Goal: Task Accomplishment & Management: Complete application form

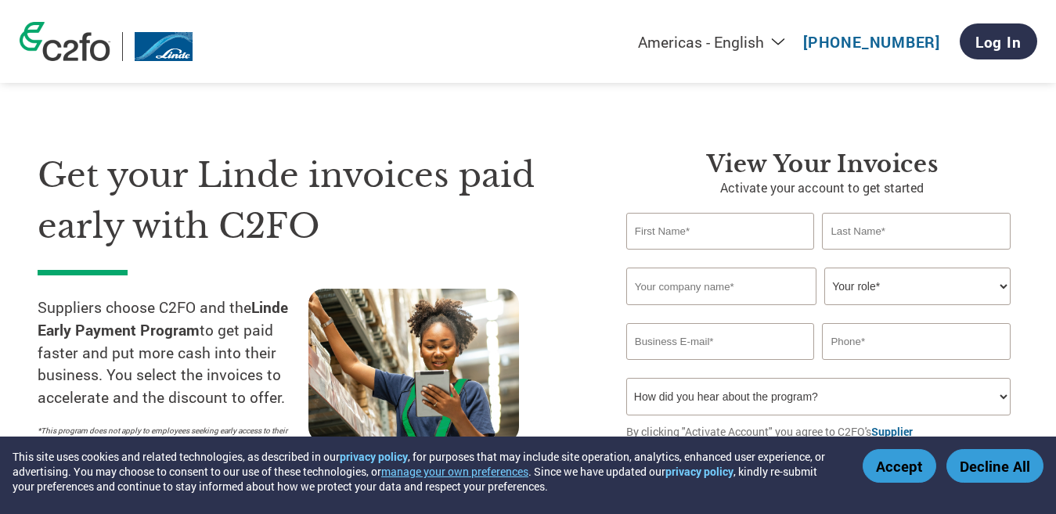
click at [746, 232] on input "text" at bounding box center [720, 231] width 189 height 37
type input "[PERSON_NAME] BEE SAFETY SOLUTIONS"
type input "PVT LTD"
click at [639, 286] on input "text" at bounding box center [721, 287] width 190 height 38
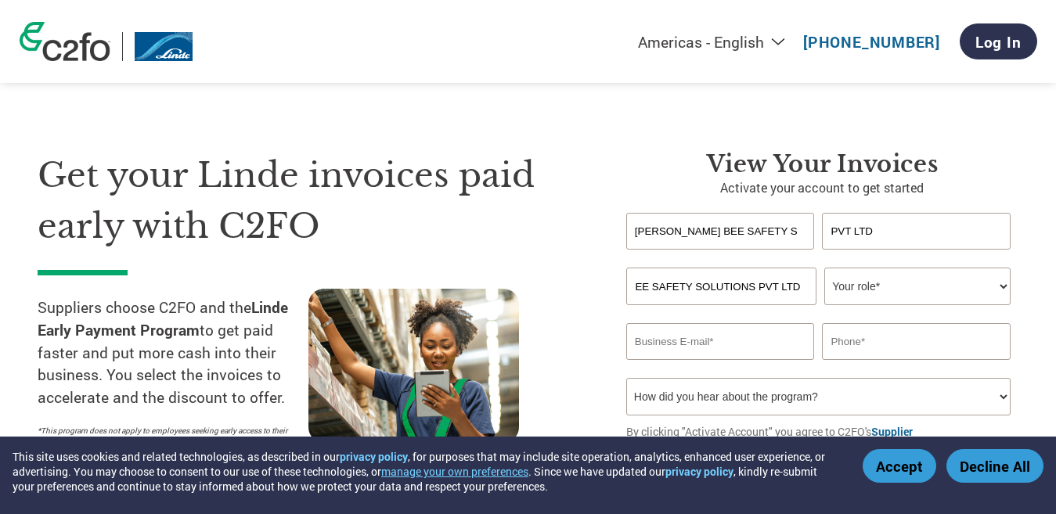
click at [807, 289] on input "KAYBEE SAFETY SOLUTIONS PVT LTD" at bounding box center [721, 287] width 190 height 38
type input "KAYBEE SAFETY SOLUTIONS PVT LTD"
click at [1002, 285] on select "Your role* CFO Controller Credit Manager Finance Director Treasurer CEO Preside…" at bounding box center [917, 287] width 186 height 38
select select "OFFICE_MANAGER"
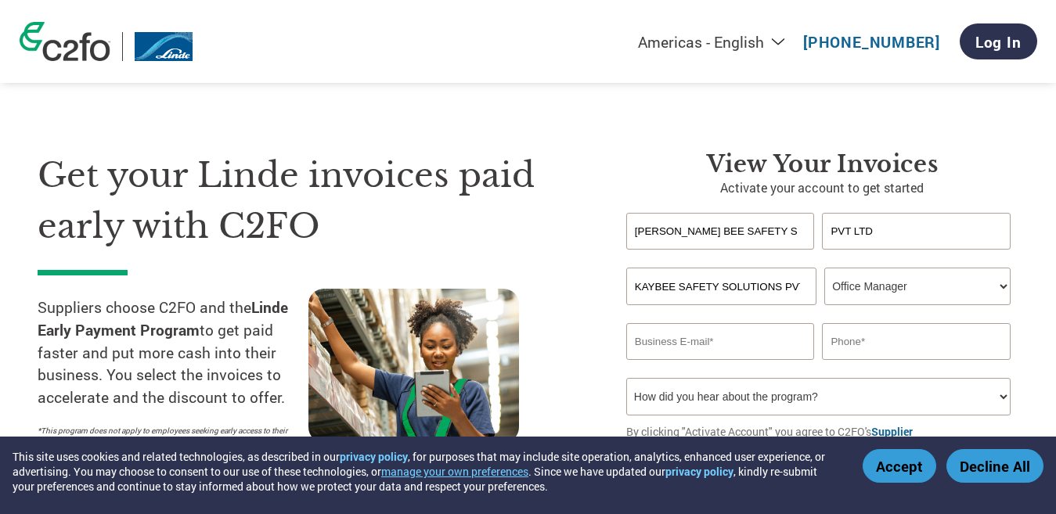
click at [824, 268] on select "Your role* CFO Controller Credit Manager Finance Director Treasurer CEO Preside…" at bounding box center [917, 287] width 186 height 38
click at [722, 342] on input "email" at bounding box center [720, 341] width 189 height 37
type input "K"
click at [774, 359] on input "[EMAIL_ADDRESS][DOMAIN_NAME]" at bounding box center [720, 341] width 189 height 37
type input "[EMAIL_ADDRESS][DOMAIN_NAME]"
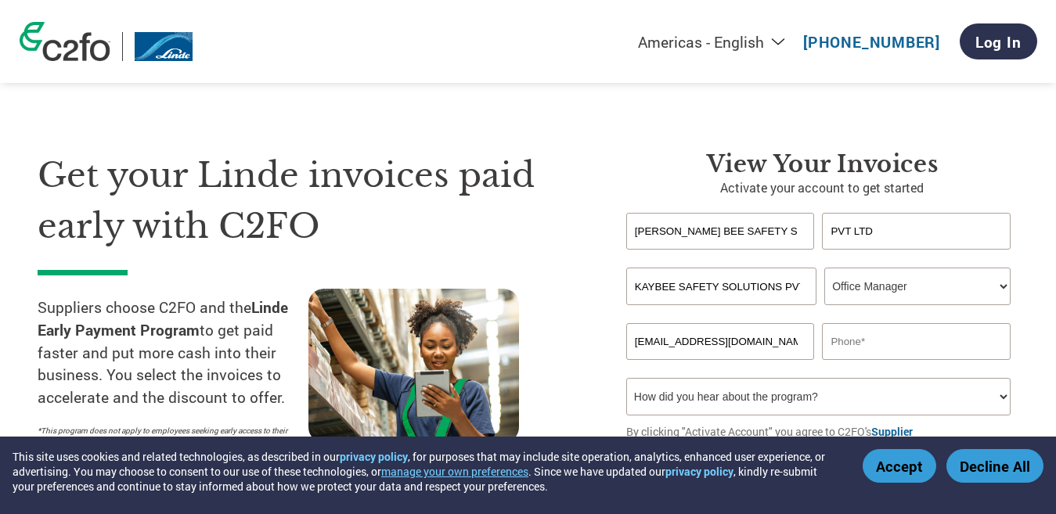
click at [871, 348] on input "text" at bounding box center [916, 341] width 189 height 37
click at [872, 340] on input "text" at bounding box center [916, 341] width 189 height 37
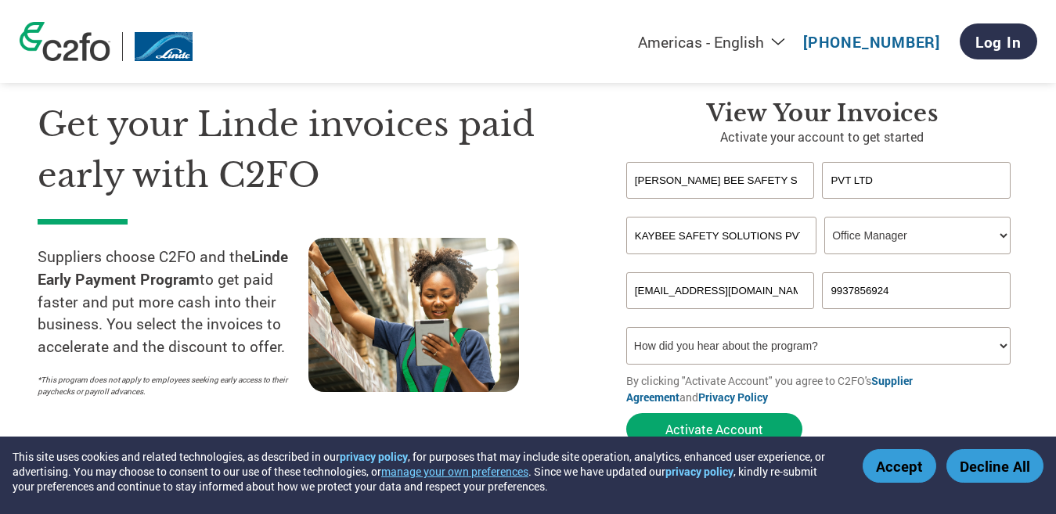
scroll to position [78, 0]
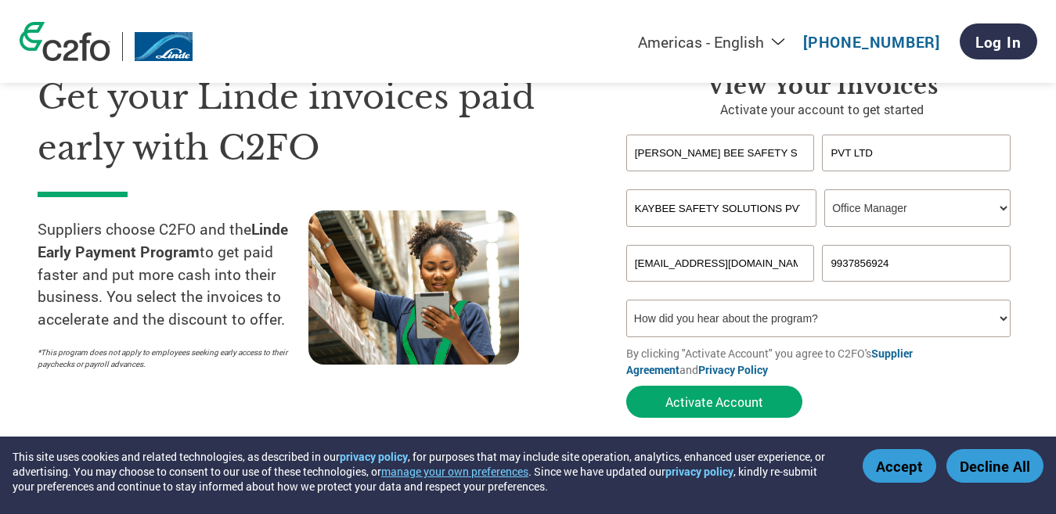
type input "9937856924"
click at [1003, 316] on select "How did you hear about the program? Received a letter Email Social Media Online…" at bounding box center [818, 319] width 384 height 38
select select "Email"
click at [626, 300] on select "How did you hear about the program? Received a letter Email Social Media Online…" at bounding box center [818, 319] width 384 height 38
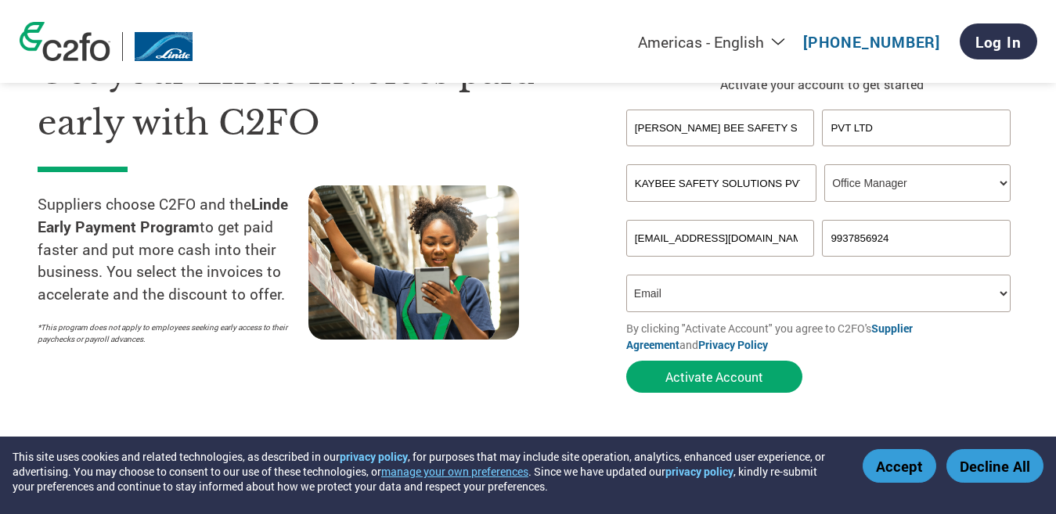
scroll to position [157, 0]
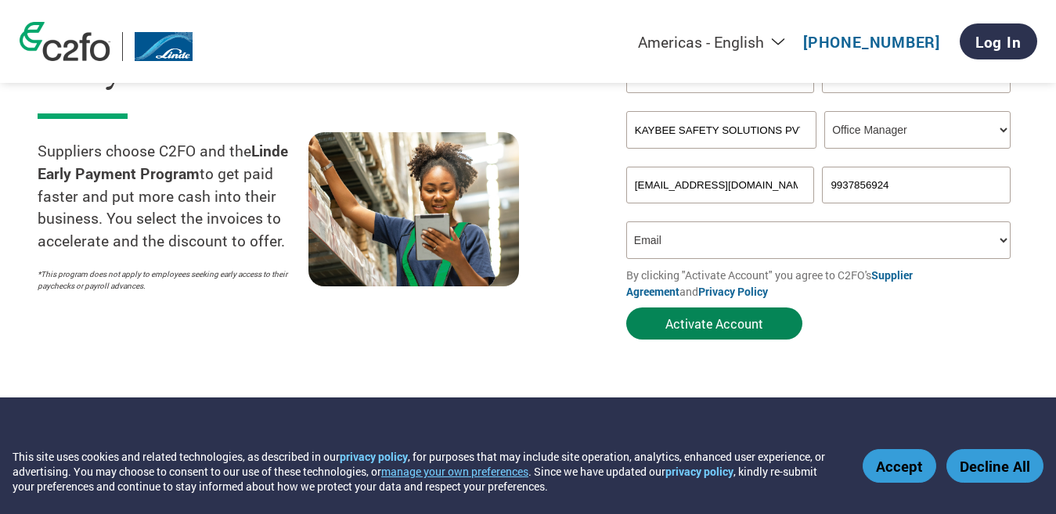
click at [702, 325] on button "Activate Account" at bounding box center [714, 324] width 176 height 32
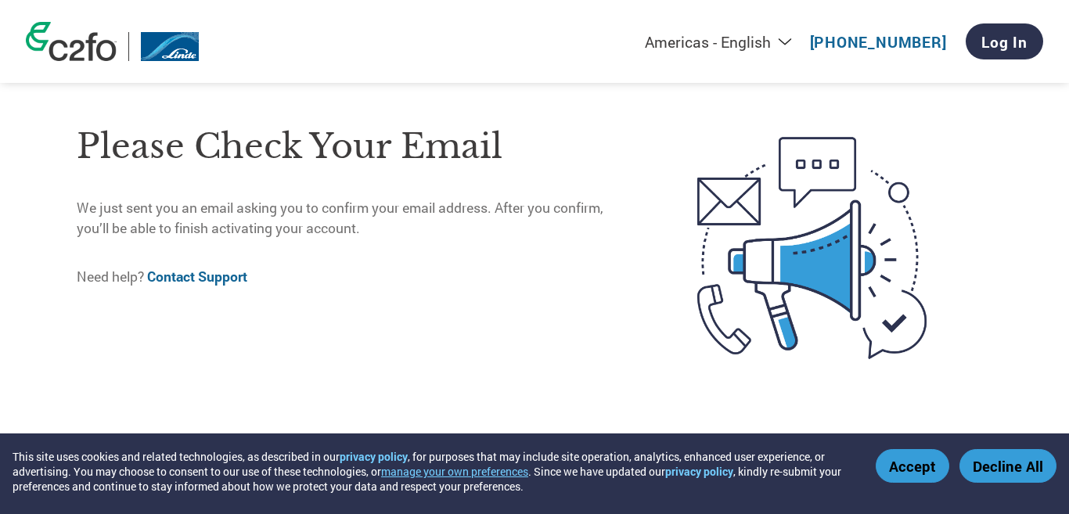
click at [901, 466] on button "Accept" at bounding box center [913, 466] width 74 height 34
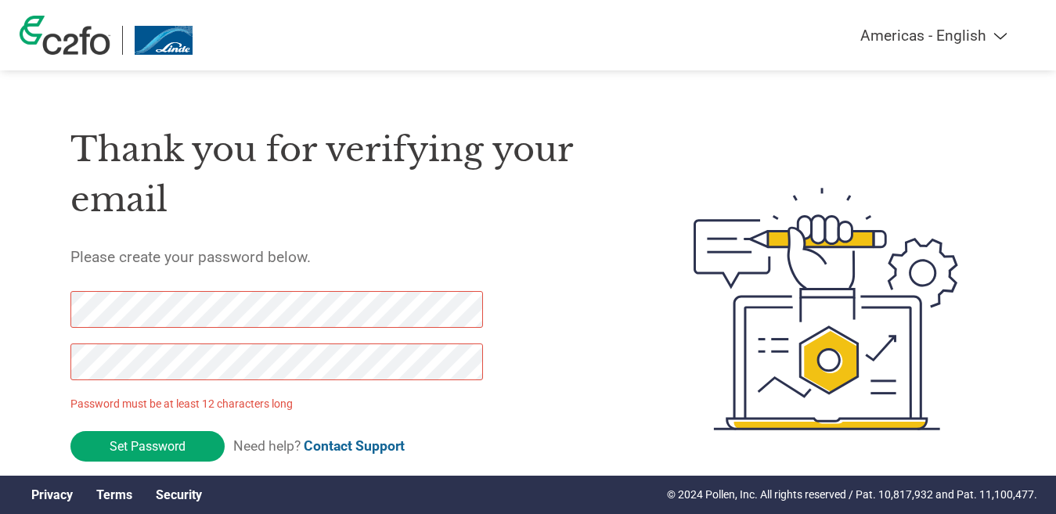
click at [162, 331] on div at bounding box center [267, 343] width 395 height 105
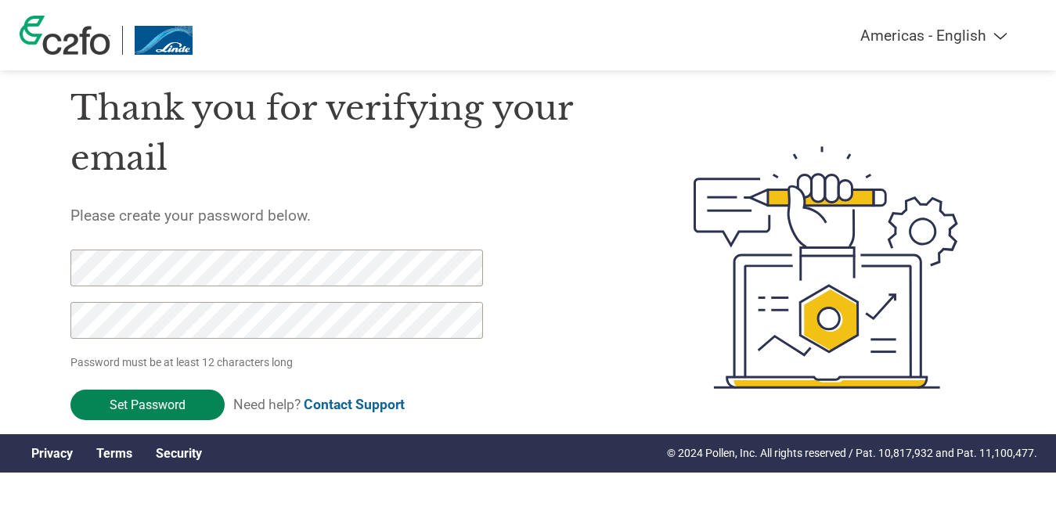
click at [169, 408] on input "Set Password" at bounding box center [147, 405] width 154 height 31
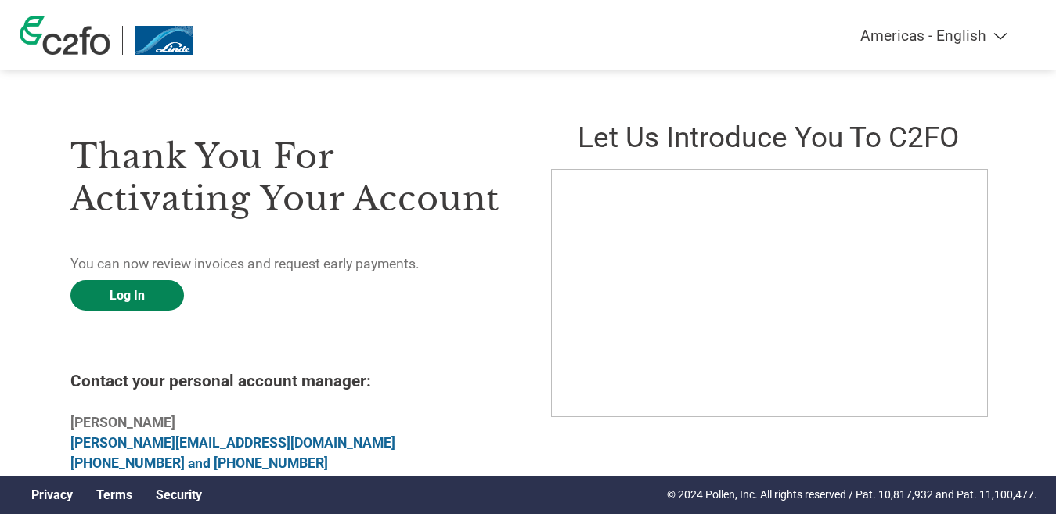
click at [125, 294] on link "Log In" at bounding box center [126, 295] width 113 height 31
